Goal: Task Accomplishment & Management: Use online tool/utility

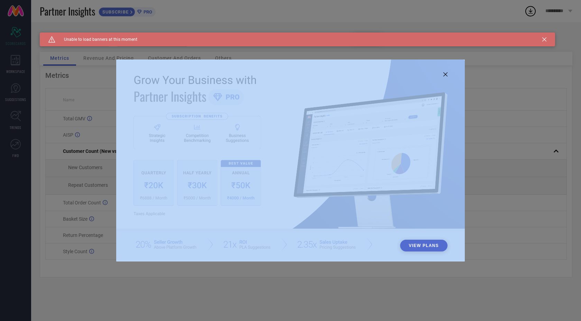
drag, startPoint x: 446, startPoint y: 74, endPoint x: 421, endPoint y: 148, distance: 78.3
click at [421, 148] on div "View Plans" at bounding box center [290, 160] width 348 height 202
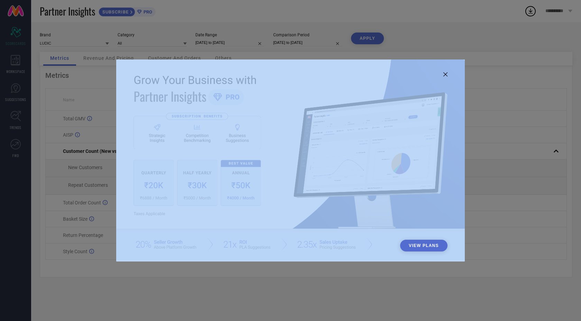
click at [403, 148] on img at bounding box center [290, 159] width 348 height 200
click at [300, 292] on div "View Plans" at bounding box center [290, 160] width 581 height 321
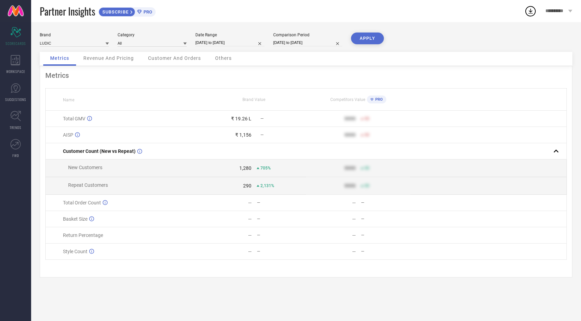
select select "8"
select select "2025"
select select "9"
select select "2025"
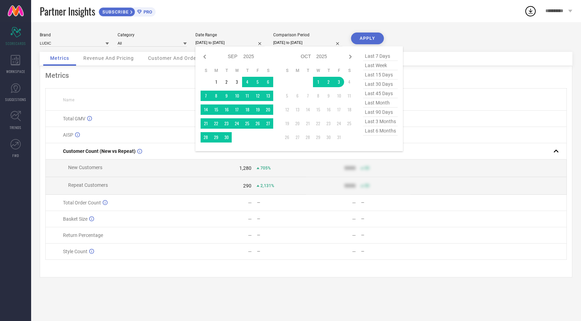
click at [229, 45] on input "[DATE] to [DATE]" at bounding box center [229, 42] width 69 height 7
click at [462, 39] on div "Brand LUDIC Category All Date Range [DATE] to [DATE] Jan Feb Mar Apr May Jun [D…" at bounding box center [306, 41] width 532 height 19
